Goal: Task Accomplishment & Management: Manage account settings

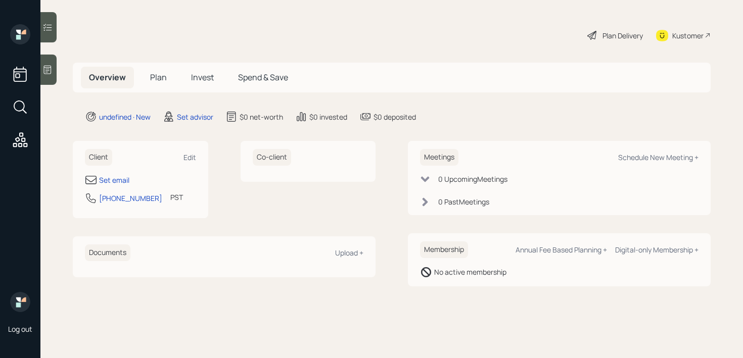
click at [46, 74] on icon at bounding box center [47, 70] width 10 height 10
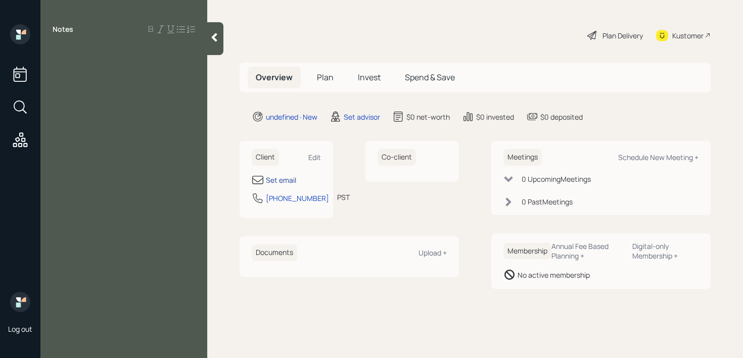
click at [273, 177] on div "Set email" at bounding box center [281, 180] width 30 height 11
select select "America/Los_Angeles"
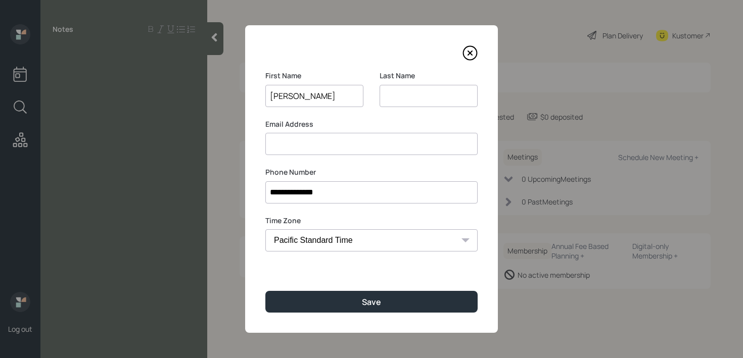
type input "Earl"
click at [295, 195] on input "**********" at bounding box center [371, 192] width 212 height 22
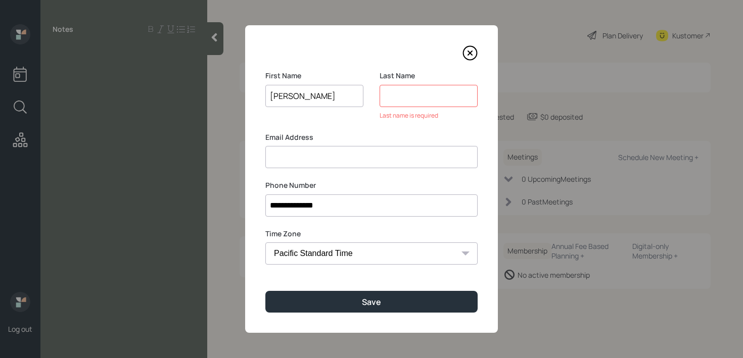
click at [410, 96] on input at bounding box center [429, 96] width 98 height 22
click at [367, 167] on input at bounding box center [371, 157] width 212 height 22
drag, startPoint x: 367, startPoint y: 160, endPoint x: 194, endPoint y: 160, distance: 173.4
click at [194, 160] on div "**********" at bounding box center [371, 179] width 743 height 358
type input "[EMAIL_ADDRESS][DOMAIN_NAME]"
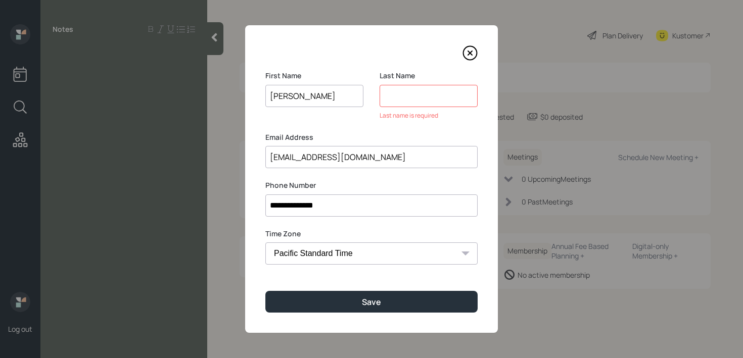
click at [394, 98] on input at bounding box center [429, 96] width 98 height 22
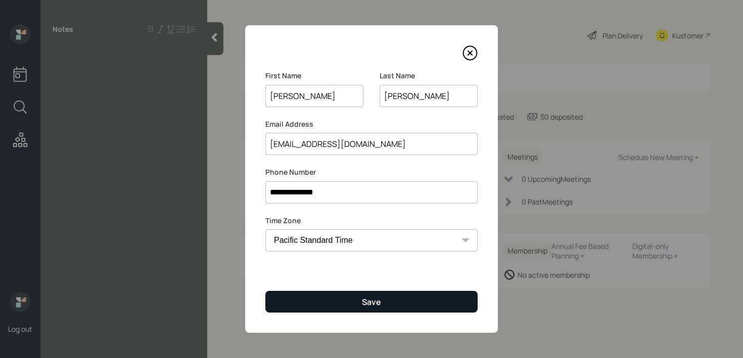
type input "Vough"
click at [382, 294] on button "Save" at bounding box center [371, 302] width 212 height 22
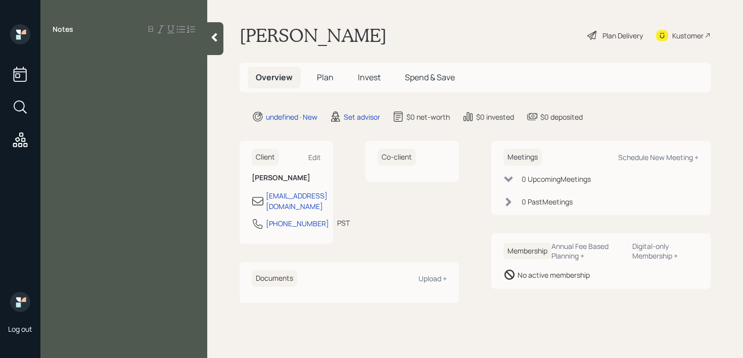
click at [134, 53] on div at bounding box center [124, 52] width 143 height 11
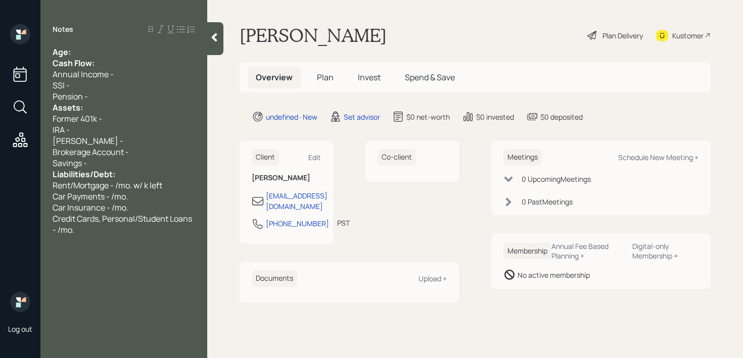
click at [101, 53] on div "Age:" at bounding box center [124, 52] width 143 height 11
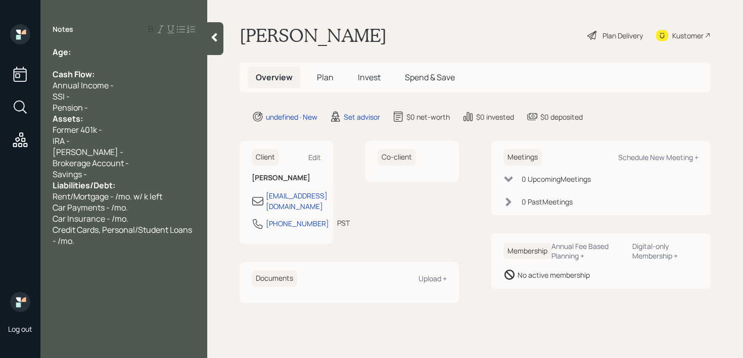
click at [100, 110] on div "Pension -" at bounding box center [124, 107] width 143 height 11
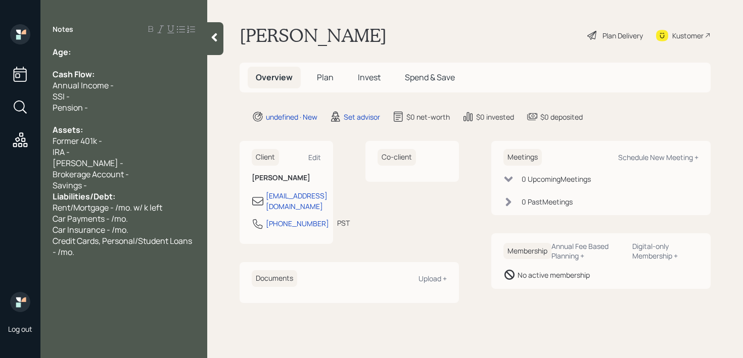
click at [112, 187] on div "Savings -" at bounding box center [124, 185] width 143 height 11
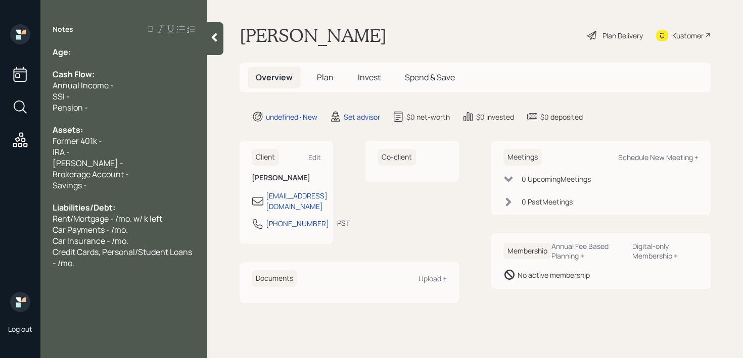
click at [127, 55] on div "Age:" at bounding box center [124, 52] width 143 height 11
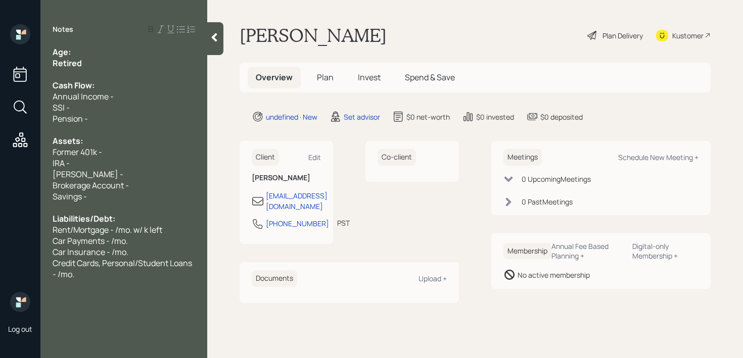
drag, startPoint x: 104, startPoint y: 62, endPoint x: 0, endPoint y: 62, distance: 104.1
click at [0, 62] on div "Log out Notes Age: Retired Cash Flow: Annual Income - SSI - Pension - Assets: F…" at bounding box center [371, 179] width 743 height 358
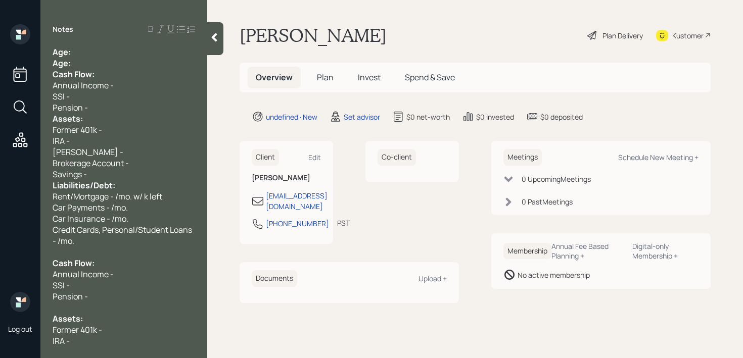
click at [108, 61] on div "Age:" at bounding box center [124, 63] width 143 height 11
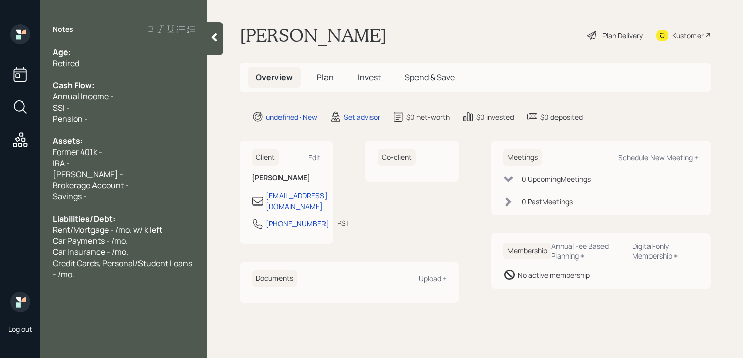
click at [108, 61] on div "Retired" at bounding box center [124, 63] width 143 height 11
click at [120, 193] on div "Savings -" at bounding box center [124, 196] width 143 height 11
click at [141, 187] on div "Brokerage Account -" at bounding box center [124, 185] width 143 height 11
click at [151, 187] on span "Brokerage Account - little over 400k" at bounding box center [119, 185] width 132 height 11
click at [167, 180] on span "Brokerage Account - little over 400k" at bounding box center [119, 185] width 132 height 11
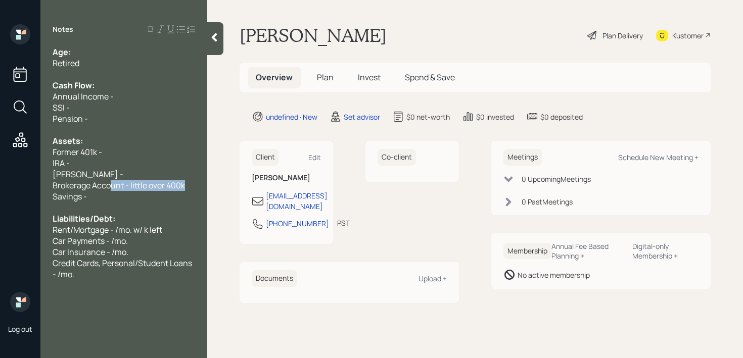
drag, startPoint x: 188, startPoint y: 182, endPoint x: 82, endPoint y: 182, distance: 105.6
click at [84, 182] on div "Brokerage Account - little over 400k" at bounding box center [124, 185] width 143 height 11
click at [126, 189] on span "Brokerage Account - little over 400k" at bounding box center [119, 185] width 132 height 11
drag, startPoint x: 175, startPoint y: 185, endPoint x: 28, endPoint y: 185, distance: 147.1
click at [28, 185] on div "Log out Notes Age: Retired Cash Flow: Annual Income - SSI - Pension - Assets: F…" at bounding box center [371, 179] width 743 height 358
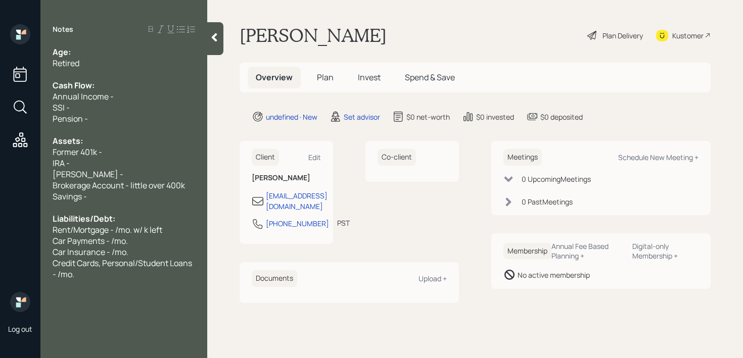
click at [97, 177] on div "Roth IRA -" at bounding box center [124, 174] width 143 height 11
click at [106, 172] on div "Roth IRA -" at bounding box center [124, 174] width 143 height 11
click at [106, 180] on span "Brokerage Account - little over 400k" at bounding box center [119, 185] width 132 height 11
click at [77, 188] on span "Brokerage Account - little over 400k" at bounding box center [119, 185] width 132 height 11
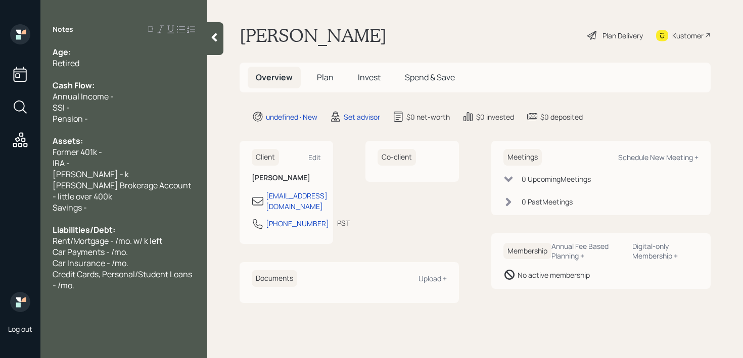
click at [89, 191] on div "Schwab Brokerage Account - little over 400k" at bounding box center [124, 191] width 143 height 22
click at [101, 191] on div "Schwab Brokerage Account - little over 400k" at bounding box center [124, 191] width 143 height 22
click at [121, 154] on div "Former 401k -" at bounding box center [124, 152] width 143 height 11
click at [121, 156] on div "Former 401k -" at bounding box center [124, 152] width 143 height 11
drag, startPoint x: 109, startPoint y: 178, endPoint x: 37, endPoint y: 152, distance: 76.4
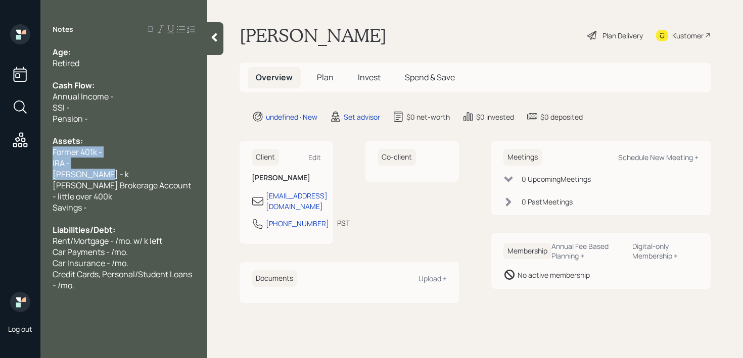
click at [37, 152] on div "Log out Notes Age: Retired Cash Flow: Annual Income - SSI - Pension - Assets: F…" at bounding box center [371, 179] width 743 height 358
click at [123, 156] on div "Former 401k -" at bounding box center [124, 152] width 143 height 11
drag, startPoint x: 123, startPoint y: 172, endPoint x: 36, endPoint y: 153, distance: 89.0
click at [36, 153] on div "Log out Notes Age: Retired Cash Flow: Annual Income - SSI - Pension - Assets: F…" at bounding box center [371, 179] width 743 height 358
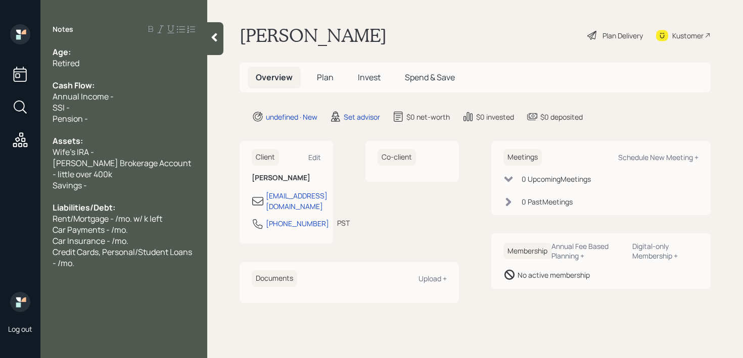
click at [103, 151] on div "Wife's IRA -" at bounding box center [124, 152] width 143 height 11
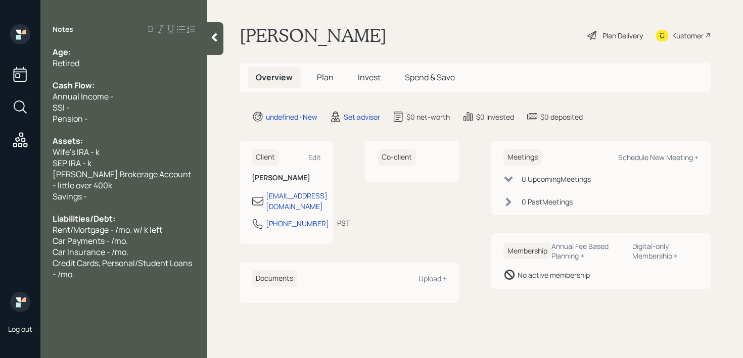
click at [96, 154] on span "Wife's IRA - k" at bounding box center [76, 152] width 47 height 11
click at [107, 156] on span "Wife's IRA - 30k" at bounding box center [81, 152] width 57 height 11
click at [110, 169] on span "Schwab Brokerage Account - little over 400k" at bounding box center [123, 180] width 140 height 22
drag, startPoint x: 115, startPoint y: 162, endPoint x: 13, endPoint y: 162, distance: 102.6
click at [13, 162] on div "Log out Notes Age: Retired Cash Flow: Annual Income - SSI - Pension - Assets: W…" at bounding box center [371, 179] width 743 height 358
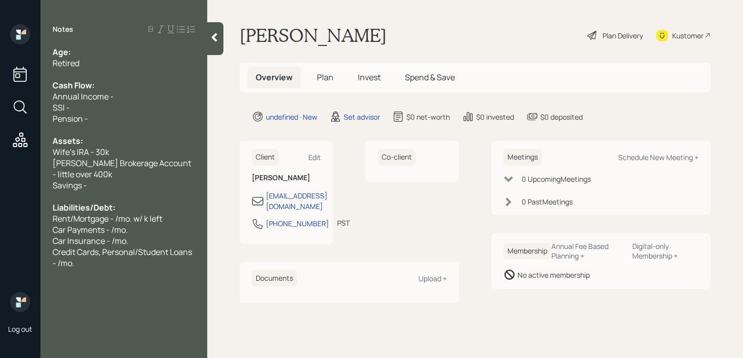
click at [101, 187] on div "Savings -" at bounding box center [124, 185] width 143 height 11
click at [120, 62] on div "Retired" at bounding box center [124, 63] width 143 height 11
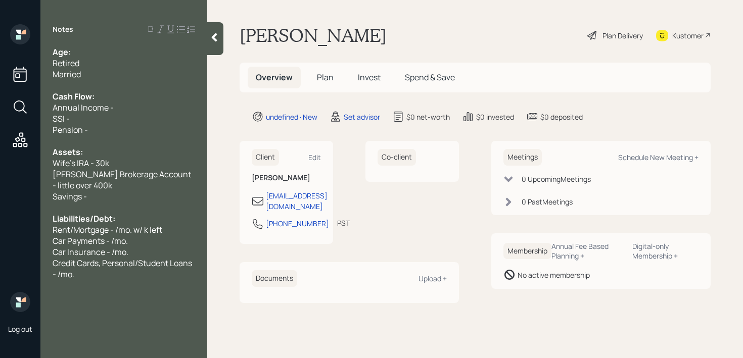
click at [123, 55] on div "Age:" at bounding box center [124, 52] width 143 height 11
drag, startPoint x: 123, startPoint y: 53, endPoint x: 73, endPoint y: 53, distance: 50.5
click at [73, 53] on div "Age: 76 & 64" at bounding box center [124, 52] width 143 height 11
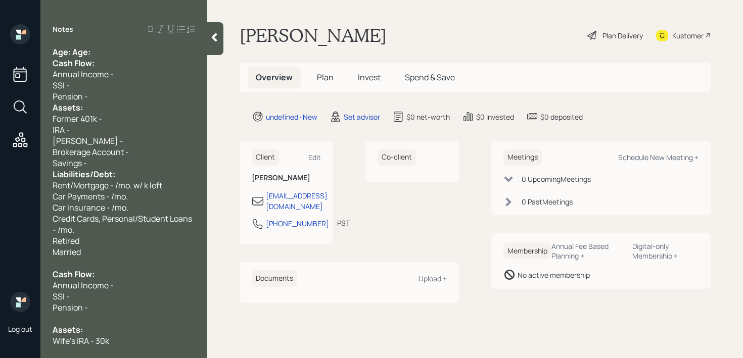
click at [120, 75] on div "Annual Income -" at bounding box center [124, 74] width 143 height 11
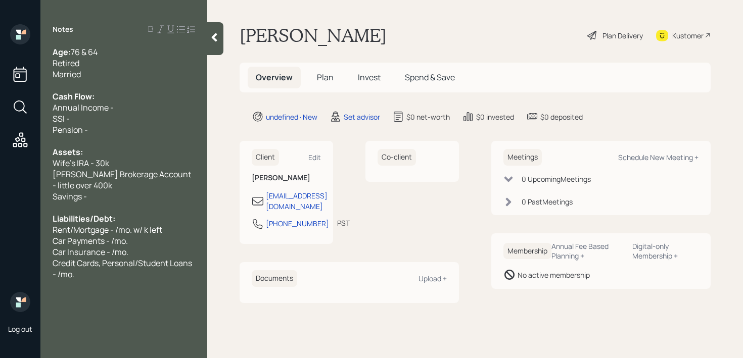
click at [107, 61] on div "Retired" at bounding box center [124, 63] width 143 height 11
click at [107, 112] on span "Annual Income -" at bounding box center [83, 107] width 61 height 11
click at [110, 131] on div "Pension -" at bounding box center [124, 129] width 143 height 11
click at [89, 244] on span "Car Payments - /mo." at bounding box center [90, 241] width 75 height 11
click at [103, 183] on div "Schwab Brokerage Account - little over 400k" at bounding box center [124, 180] width 143 height 22
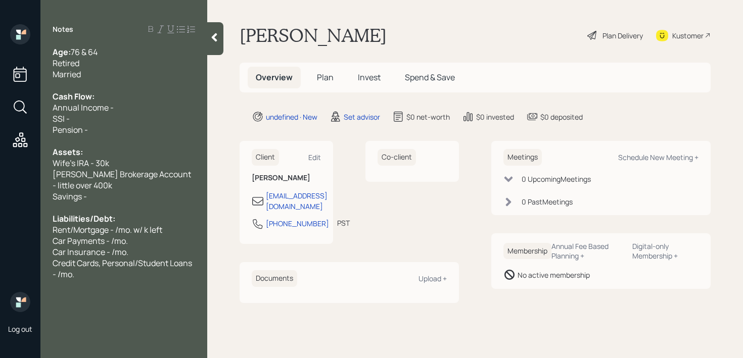
click at [103, 199] on div "Savings -" at bounding box center [124, 196] width 143 height 11
click at [111, 120] on div "SSI -" at bounding box center [124, 118] width 143 height 11
click at [110, 131] on div "Pension -" at bounding box center [124, 129] width 143 height 11
click at [105, 119] on div "SSI -" at bounding box center [124, 118] width 143 height 11
drag, startPoint x: 118, startPoint y: 119, endPoint x: 3, endPoint y: 119, distance: 114.7
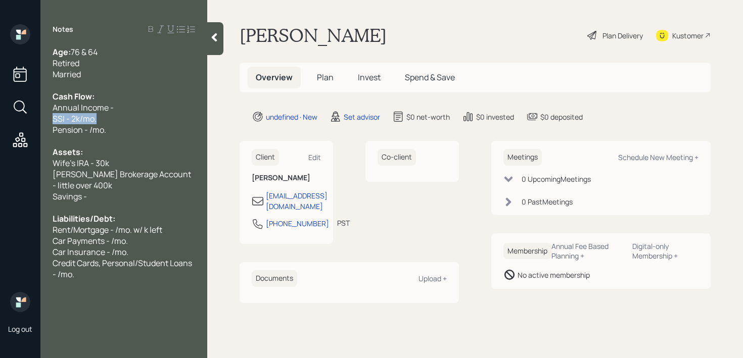
click at [6, 119] on div "Log out Notes Age: 76 & 64 Retired Married Cash Flow: Annual Income - SSI - 2k/…" at bounding box center [371, 179] width 743 height 358
click at [117, 118] on div "SSI - 2k/mo." at bounding box center [124, 118] width 143 height 11
drag, startPoint x: 128, startPoint y: 108, endPoint x: 16, endPoint y: 111, distance: 112.3
click at [1, 108] on div "Log out Notes Age: 76 & 64 Retired Married Cash Flow: Annual Income - SSI - 2k/…" at bounding box center [371, 179] width 743 height 358
click at [69, 128] on span "Pension - /mo." at bounding box center [80, 129] width 54 height 11
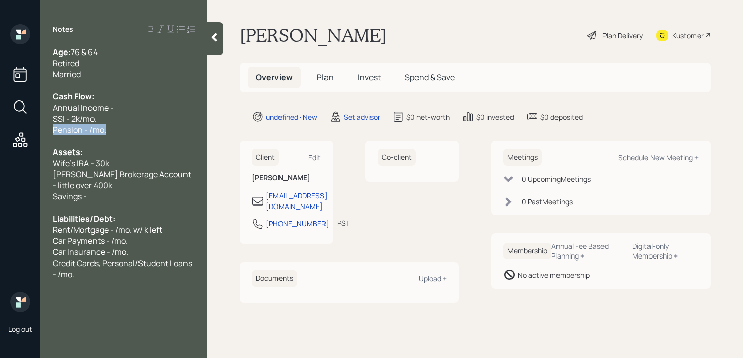
drag, startPoint x: 120, startPoint y: 128, endPoint x: 7, endPoint y: 128, distance: 113.2
click at [7, 128] on div "Log out Notes Age: 76 & 64 Retired Married Cash Flow: Annual Income - SSI - 2k/…" at bounding box center [371, 179] width 743 height 358
click at [110, 129] on div "Pension - /mo." at bounding box center [124, 129] width 143 height 11
drag, startPoint x: 118, startPoint y: 130, endPoint x: 6, endPoint y: 130, distance: 112.7
click at [6, 130] on div "Log out Notes Age: 76 & 64 Retired Married Cash Flow: Annual Income - SSI - 2k/…" at bounding box center [371, 179] width 743 height 358
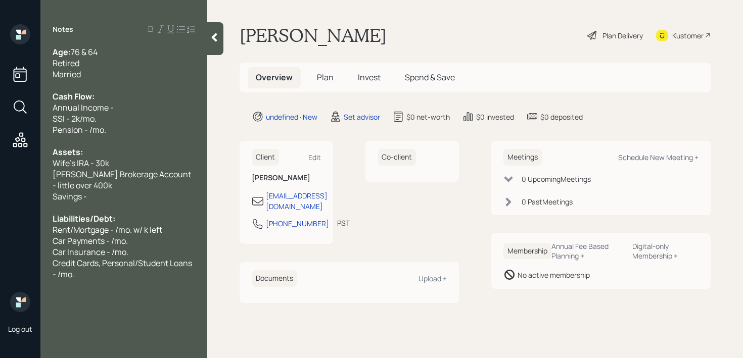
click at [96, 131] on span "Pension - /mo." at bounding box center [80, 129] width 54 height 11
click at [59, 131] on span "wife's Pension - /mo." at bounding box center [91, 129] width 76 height 11
click at [122, 128] on span "Wife's Pension - /mo." at bounding box center [92, 129] width 78 height 11
click at [158, 129] on div "Wife's Pension - /mo." at bounding box center [124, 129] width 143 height 11
click at [124, 199] on div "Savings -" at bounding box center [124, 196] width 143 height 11
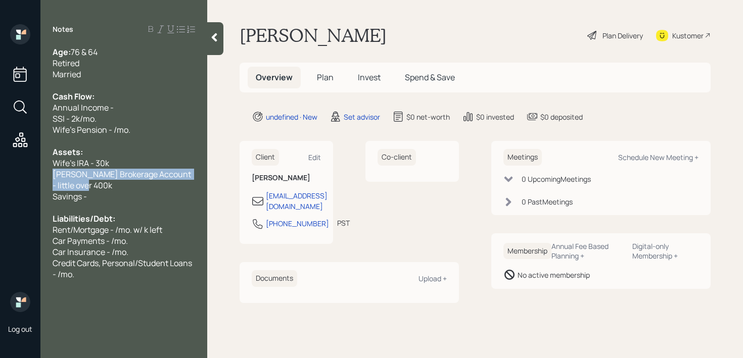
drag, startPoint x: 141, startPoint y: 187, endPoint x: 41, endPoint y: 178, distance: 100.0
click at [41, 178] on div "Age: 76 & 64 Retired Married Cash Flow: Annual Income - SSI - 2k/mo. Wife's Pen…" at bounding box center [123, 169] width 167 height 245
click at [155, 91] on div "Cash Flow:" at bounding box center [124, 96] width 143 height 11
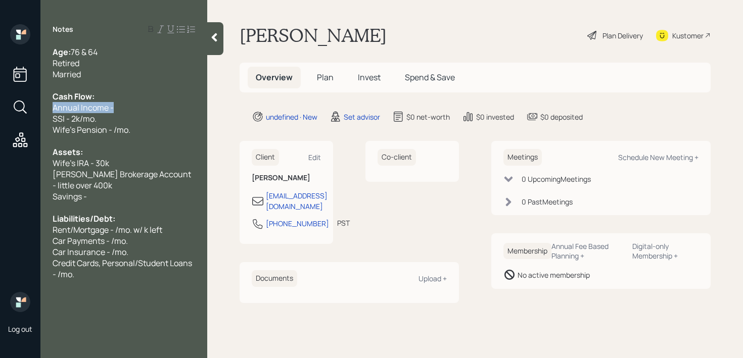
drag, startPoint x: 91, startPoint y: 107, endPoint x: 0, endPoint y: 107, distance: 91.5
click at [0, 107] on div "Log out Notes Age: 76 & 64 Retired Married Cash Flow: Annual Income - SSI - 2k/…" at bounding box center [371, 179] width 743 height 358
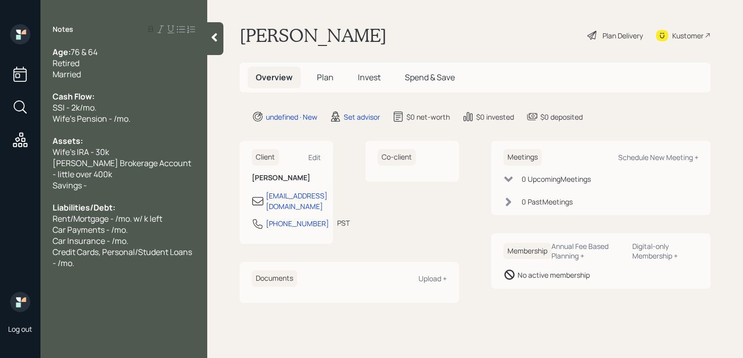
click at [127, 120] on span "Wife's Pension - /mo." at bounding box center [92, 118] width 78 height 11
click at [114, 121] on span "Wife's Pension - /mo." at bounding box center [92, 118] width 78 height 11
drag, startPoint x: 145, startPoint y: 113, endPoint x: 20, endPoint y: 113, distance: 125.4
click at [20, 113] on div "Log out Notes Age: 76 & 64 Retired Married Cash Flow: SSI - 2k/mo. Wife's Pensi…" at bounding box center [371, 179] width 743 height 358
click at [109, 120] on span "Wife's Pension - /mo." at bounding box center [92, 118] width 78 height 11
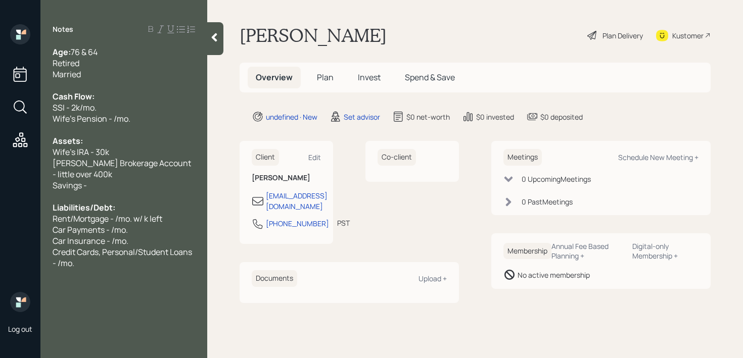
click at [113, 120] on span "Wife's Pension - /mo." at bounding box center [92, 118] width 78 height 11
click at [120, 195] on div at bounding box center [124, 196] width 143 height 11
click at [134, 182] on div "Savings -" at bounding box center [124, 185] width 143 height 11
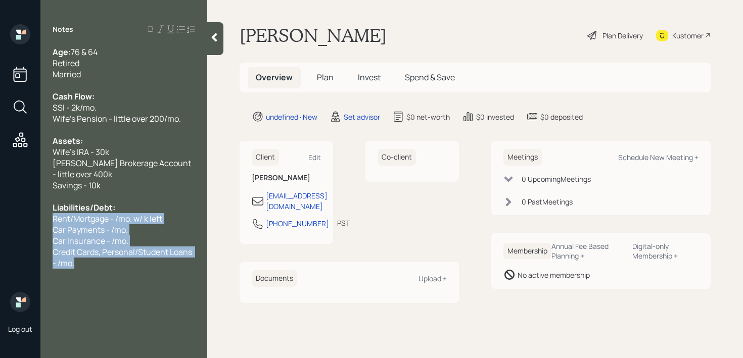
drag, startPoint x: 110, startPoint y: 269, endPoint x: 45, endPoint y: 224, distance: 79.2
click at [45, 224] on div "Age: 76 & 64 Retired Married Cash Flow: SSI - 2k/mo. Wife's Pension - little ov…" at bounding box center [123, 164] width 167 height 234
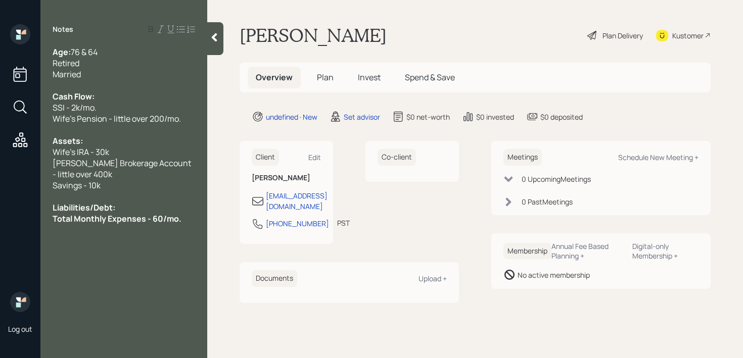
click at [133, 184] on div "Savings - 10k" at bounding box center [124, 185] width 143 height 11
click at [153, 219] on span "Total Monthly Expenses - 60/mo." at bounding box center [117, 218] width 129 height 11
click at [191, 217] on div "Total Monthly Expenses - ~60/mo." at bounding box center [124, 218] width 143 height 11
click at [165, 217] on span "Total Monthly Expenses - ~60/mo." at bounding box center [120, 218] width 134 height 11
click at [167, 217] on span "Total Monthly Expenses - ~60/mo." at bounding box center [120, 218] width 134 height 11
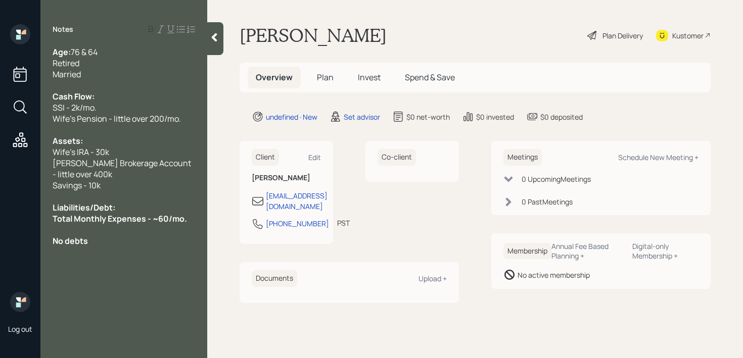
click at [102, 253] on div "Notes Age: 76 & 64 Retired Married Cash Flow: SSI - 2k/mo. Wife's Pension - lit…" at bounding box center [123, 185] width 167 height 322
click at [105, 243] on div "No debts" at bounding box center [124, 241] width 143 height 11
drag, startPoint x: 122, startPoint y: 260, endPoint x: 0, endPoint y: 260, distance: 122.3
click at [0, 260] on div "Log out Notes Age: 76 & 64 Retired Married Cash Flow: SSI - 2k/mo. Wife's Pensi…" at bounding box center [371, 179] width 743 height 358
click at [124, 235] on div at bounding box center [124, 229] width 143 height 11
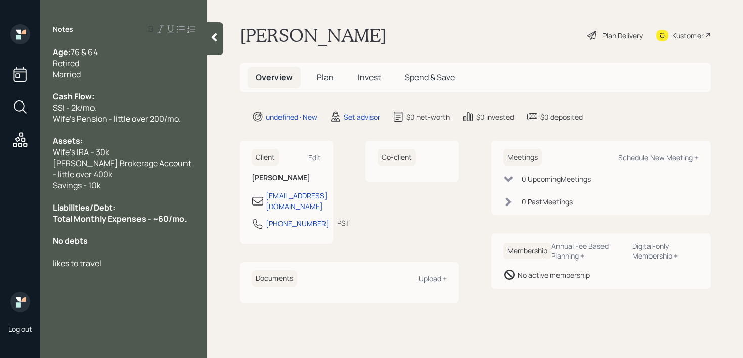
click at [167, 220] on span "Total Monthly Expenses - ~60/mo." at bounding box center [120, 218] width 134 height 11
drag, startPoint x: 129, startPoint y: 260, endPoint x: 10, endPoint y: 257, distance: 119.9
click at [10, 258] on div "Log out Notes Age: 76 & 64 Retired Married Cash Flow: SSI - 2k/mo. Wife's Pensi…" at bounding box center [371, 179] width 743 height 358
click at [63, 259] on span "likes to travel" at bounding box center [77, 263] width 49 height 11
click at [134, 262] on div "likes to travel" at bounding box center [124, 263] width 143 height 11
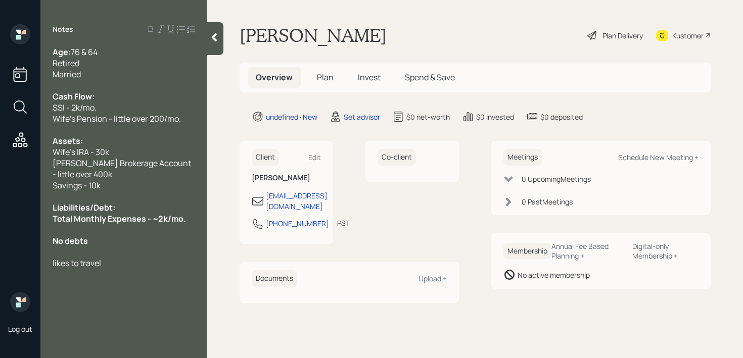
click at [144, 234] on div at bounding box center [124, 229] width 143 height 11
drag, startPoint x: 91, startPoint y: 240, endPoint x: 44, endPoint y: 240, distance: 47.0
click at [49, 240] on div "Age: 76 & 64 Retired Married Cash Flow: SSI - 2k/mo. Wife's Pension - little ov…" at bounding box center [123, 169] width 167 height 245
click at [138, 242] on div "No debts" at bounding box center [124, 241] width 143 height 11
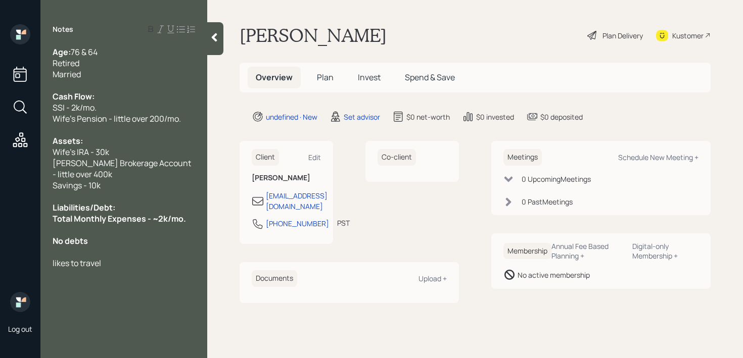
click at [141, 232] on div at bounding box center [124, 229] width 143 height 11
click at [114, 232] on div "No debts" at bounding box center [124, 229] width 143 height 11
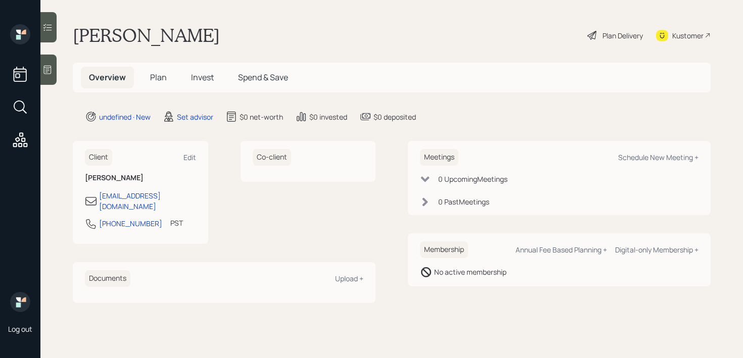
click at [53, 76] on div at bounding box center [48, 70] width 16 height 30
